Goal: Check status: Check status

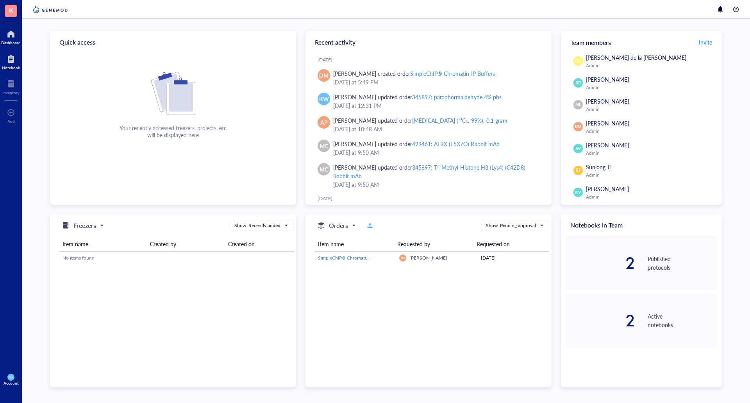
click at [0, 59] on div "Notebook" at bounding box center [11, 61] width 22 height 22
click at [4, 78] on div at bounding box center [10, 84] width 17 height 12
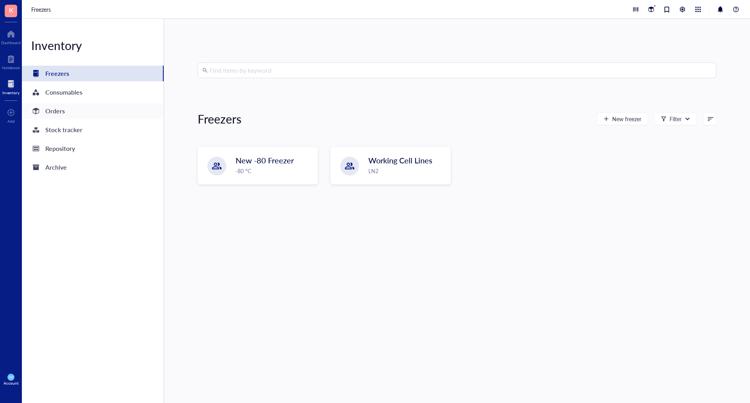
click at [54, 114] on div "Orders" at bounding box center [55, 110] width 20 height 11
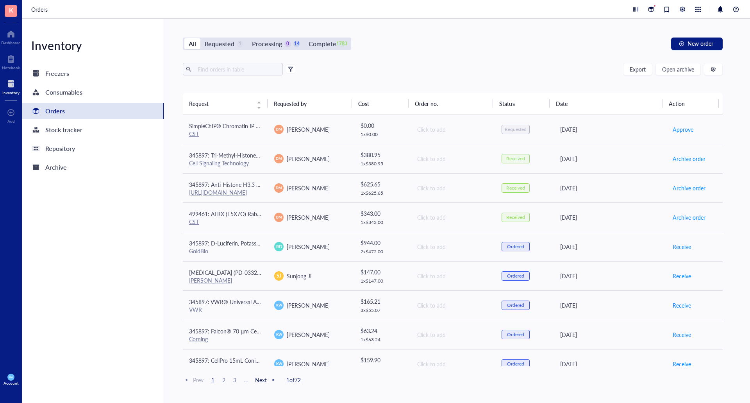
click at [265, 38] on div "All Requested 1 Processing 0 14 Complete 1783" at bounding box center [267, 43] width 168 height 12
click at [273, 44] on div "Processing" at bounding box center [267, 43] width 30 height 11
click at [248, 38] on input "Processing 0 14" at bounding box center [248, 38] width 0 height 0
